Goal: Transaction & Acquisition: Obtain resource

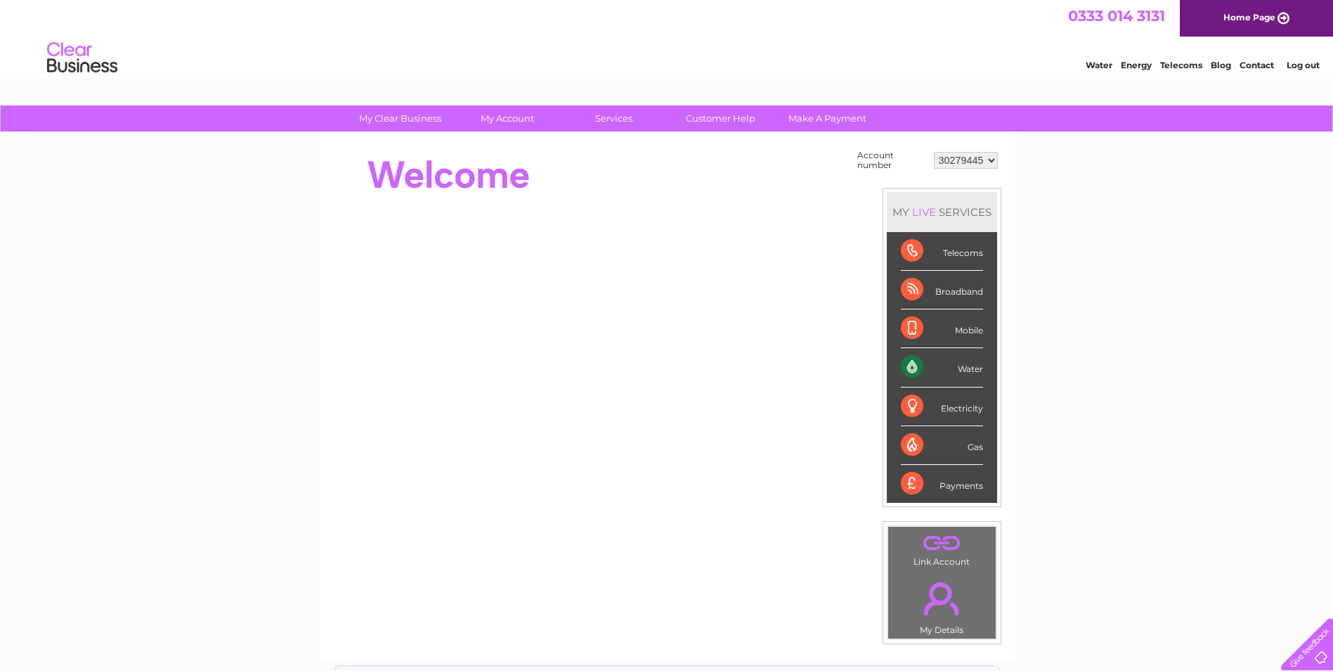
click at [469, 160] on select "30279445" at bounding box center [966, 160] width 64 height 17
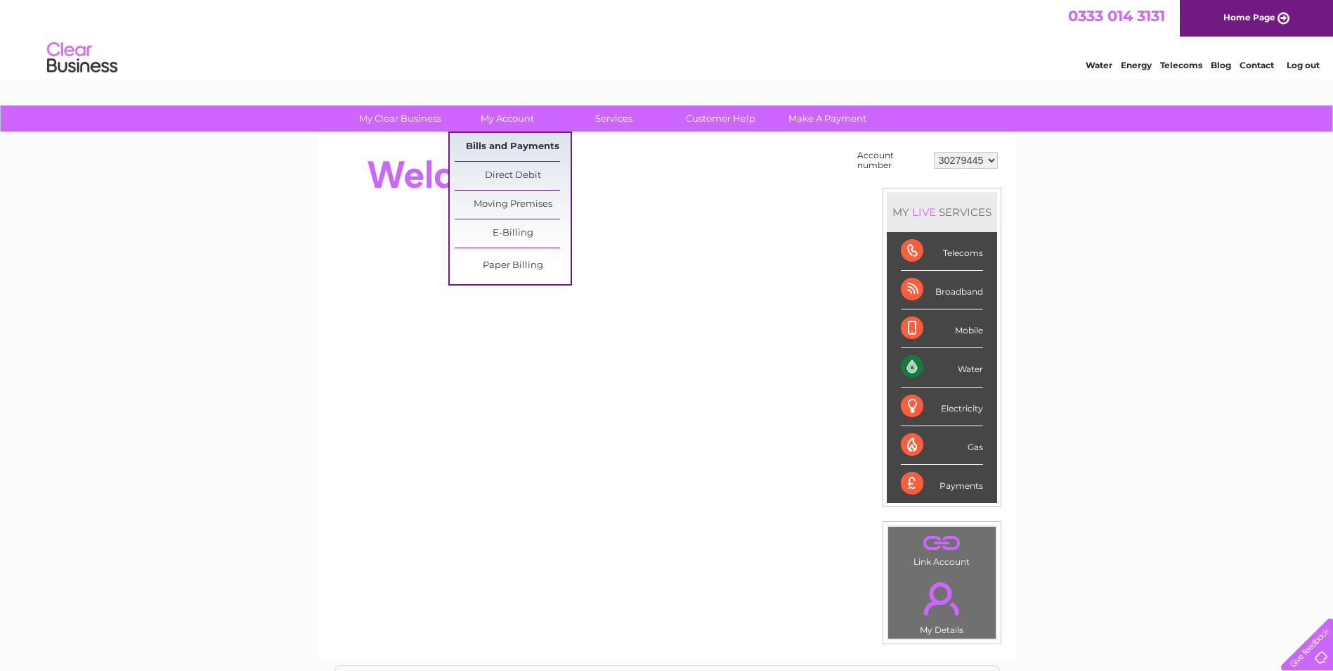
click at [469, 143] on link "Bills and Payments" at bounding box center [513, 147] width 116 height 28
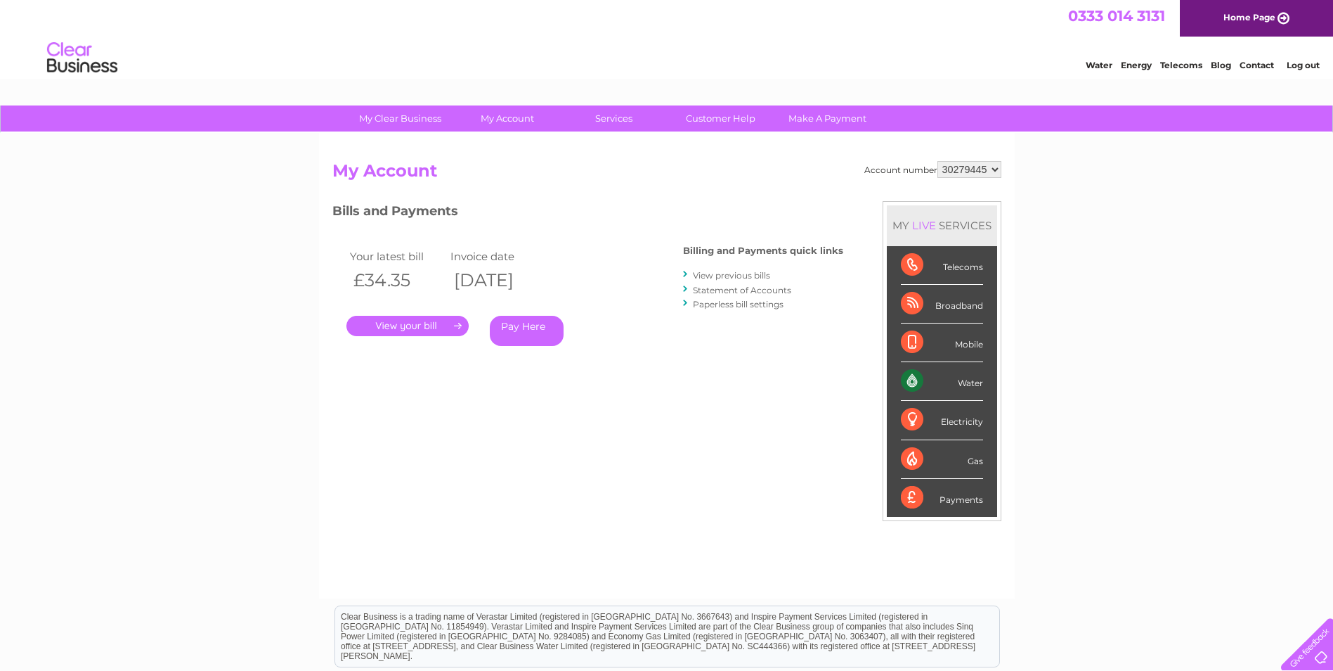
click at [441, 328] on link "." at bounding box center [408, 326] width 122 height 20
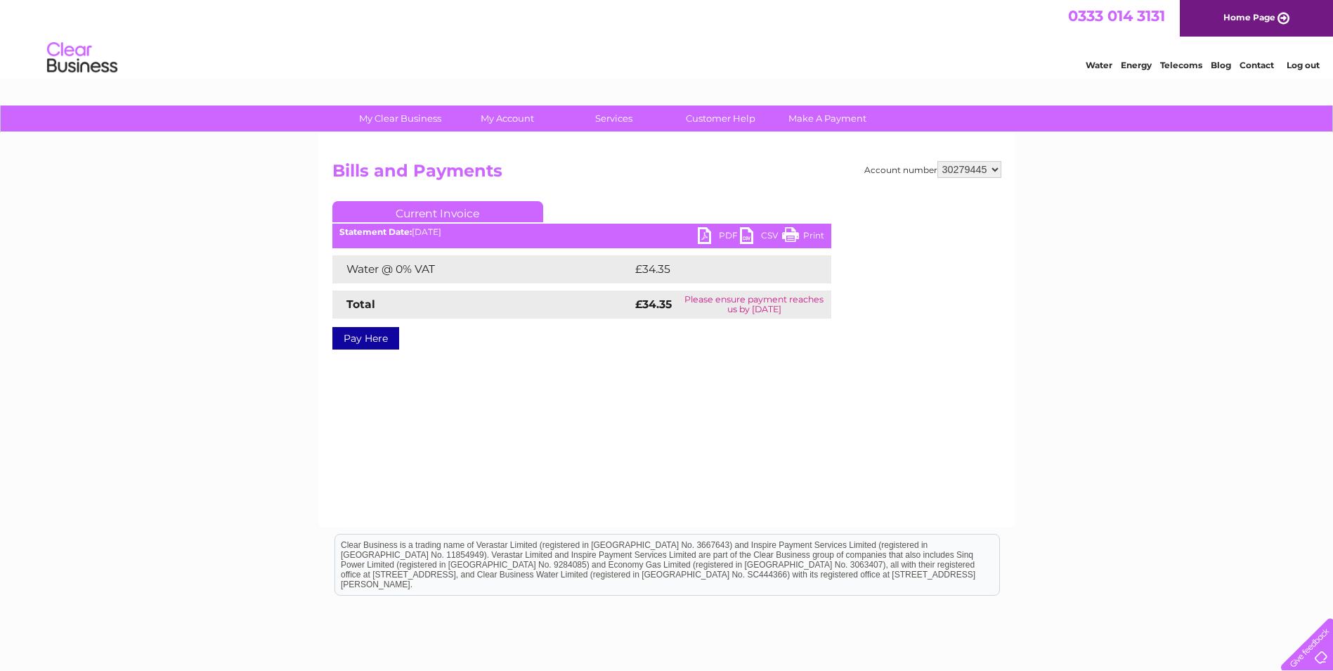
click at [707, 238] on link "PDF" at bounding box center [719, 237] width 42 height 20
